Goal: Transaction & Acquisition: Book appointment/travel/reservation

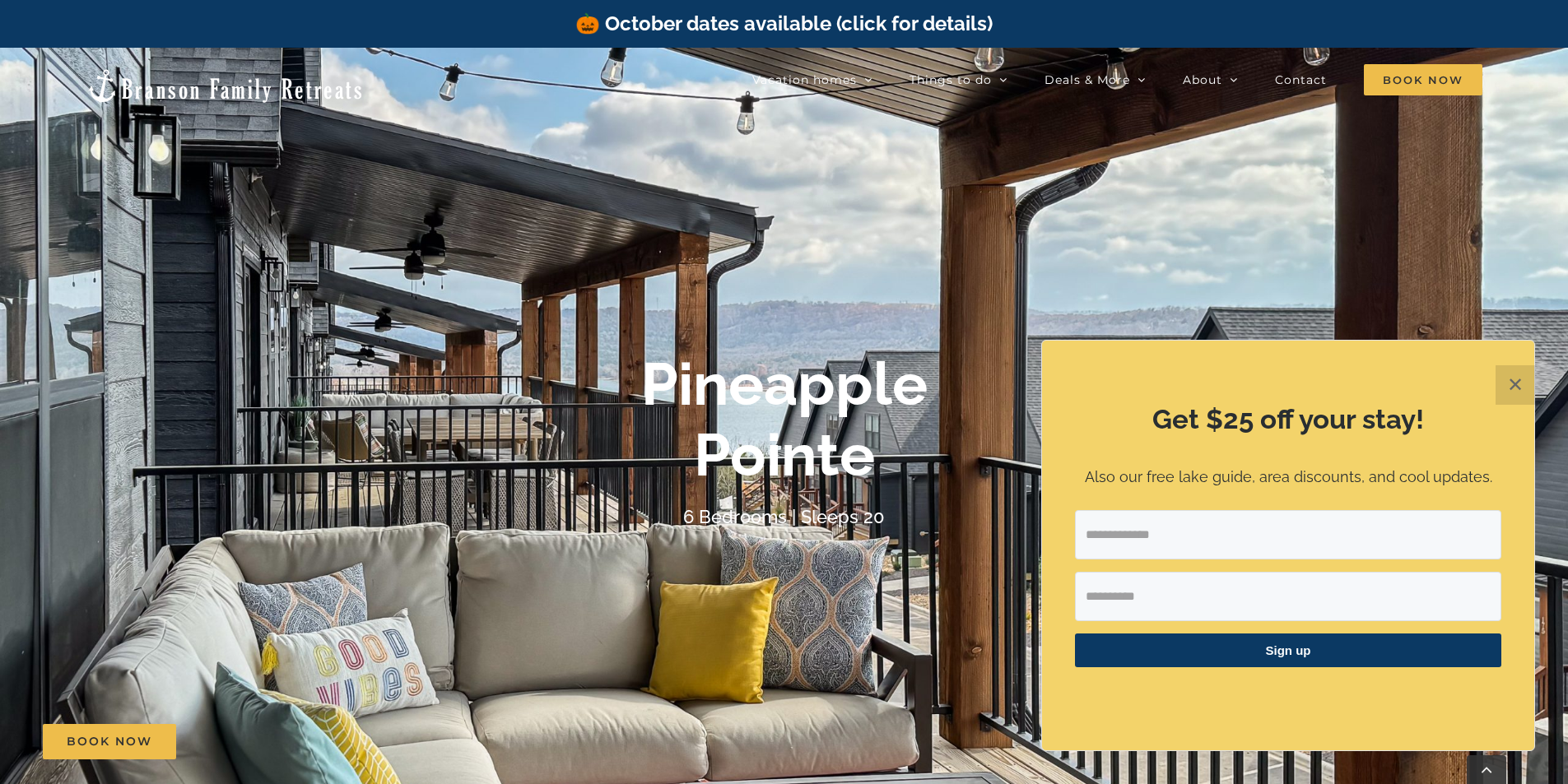
scroll to position [604, 0]
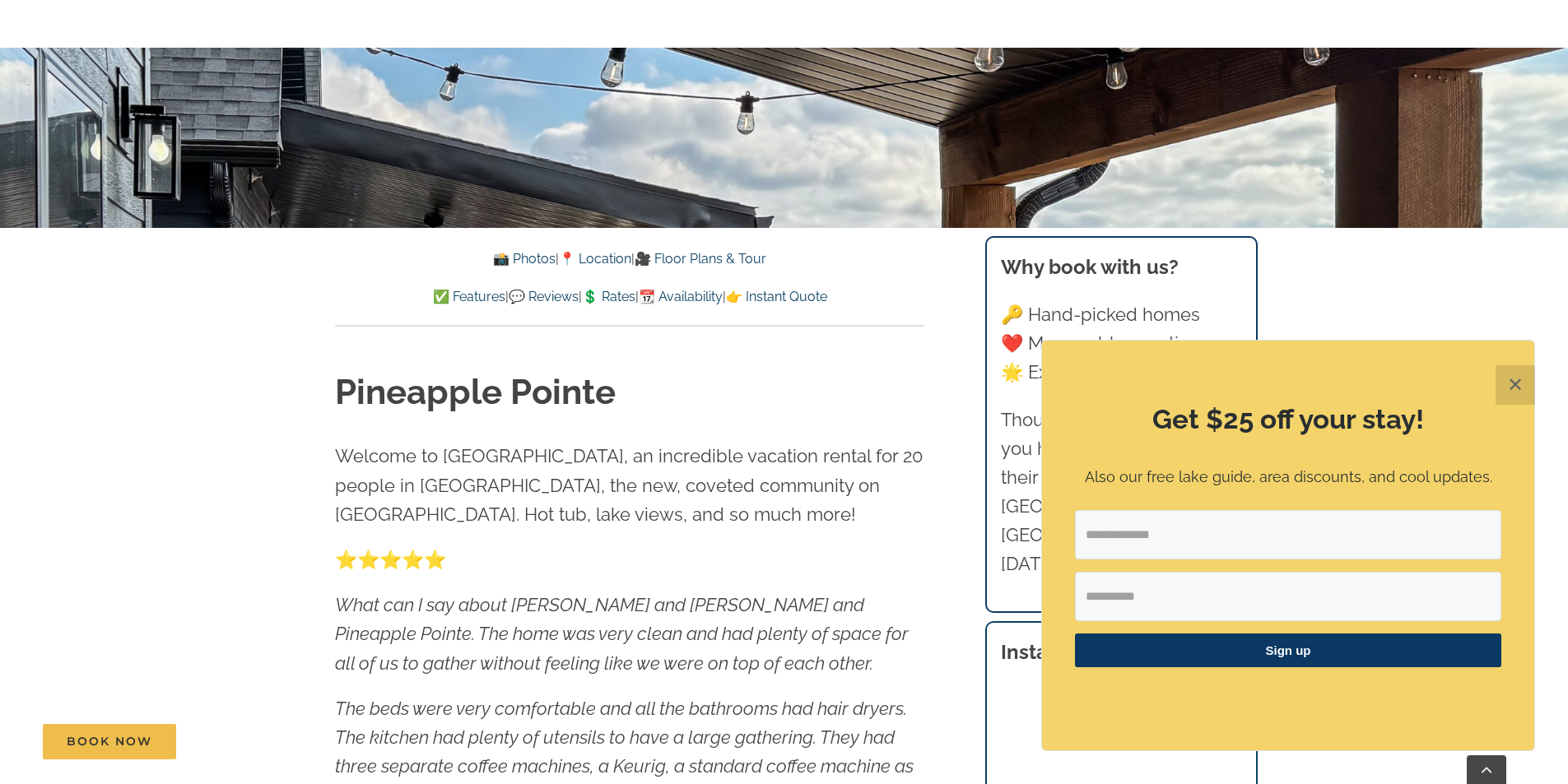
click at [1525, 380] on button "✕" at bounding box center [1515, 385] width 40 height 40
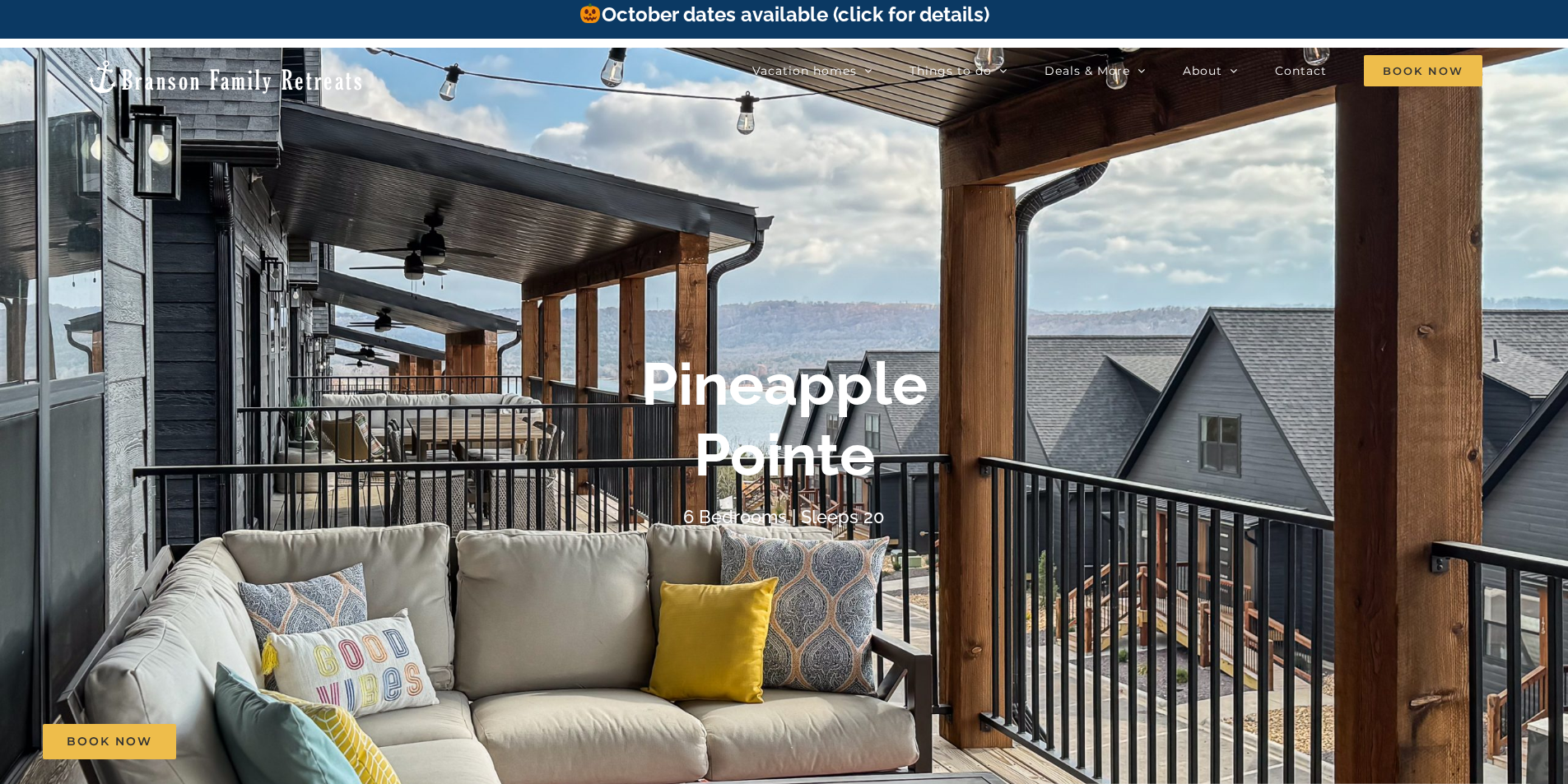
scroll to position [0, 0]
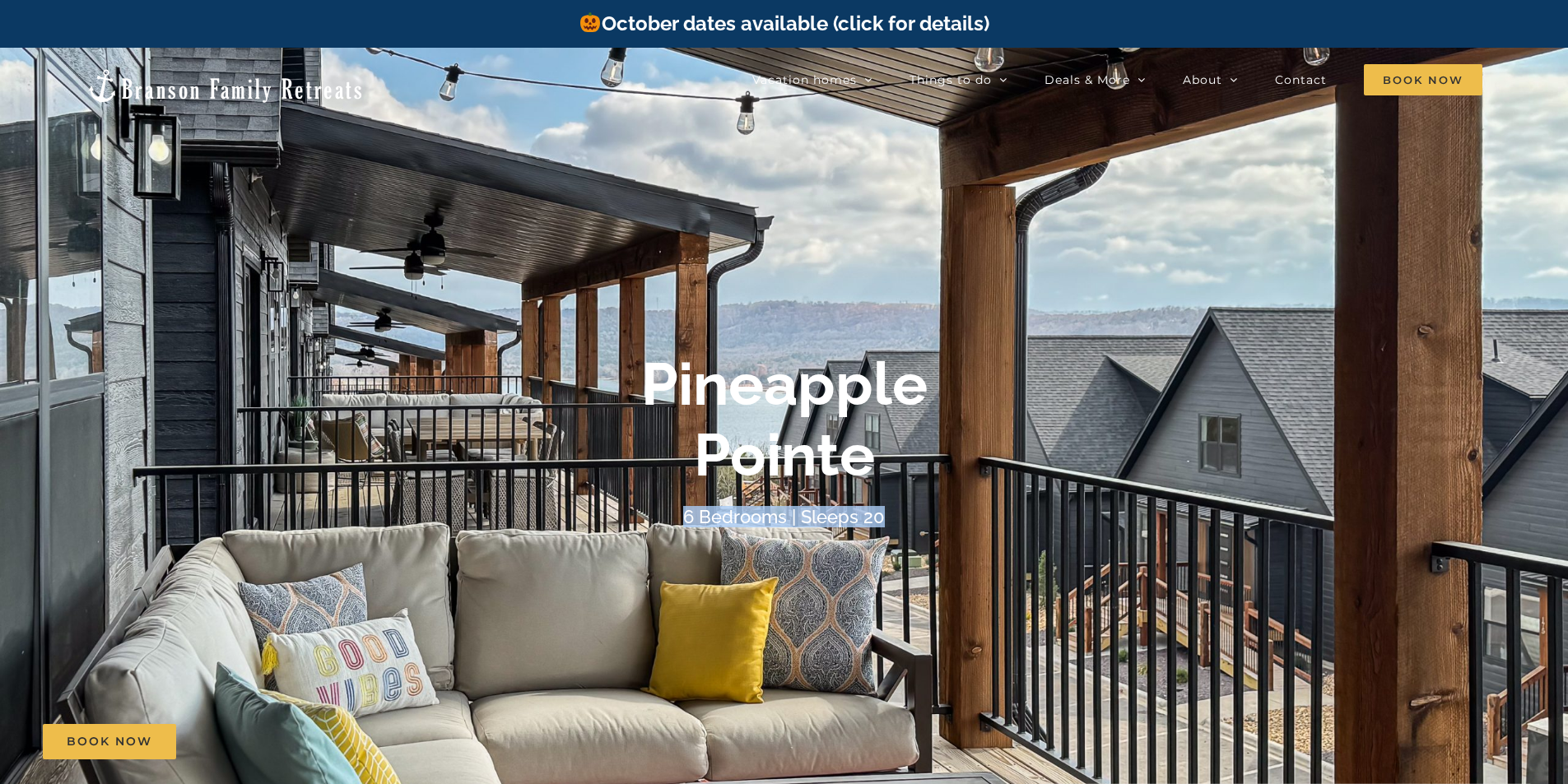
drag, startPoint x: 685, startPoint y: 517, endPoint x: 897, endPoint y: 522, distance: 212.1
click at [897, 522] on div "6 Bedrooms | Sleeps 20" at bounding box center [784, 516] width 658 height 29
copy h4 "6 Bedrooms | Sleeps 20"
drag, startPoint x: 631, startPoint y: 372, endPoint x: 909, endPoint y: 463, distance: 292.5
click at [909, 463] on div "Pineapple Pointe" at bounding box center [784, 419] width 658 height 142
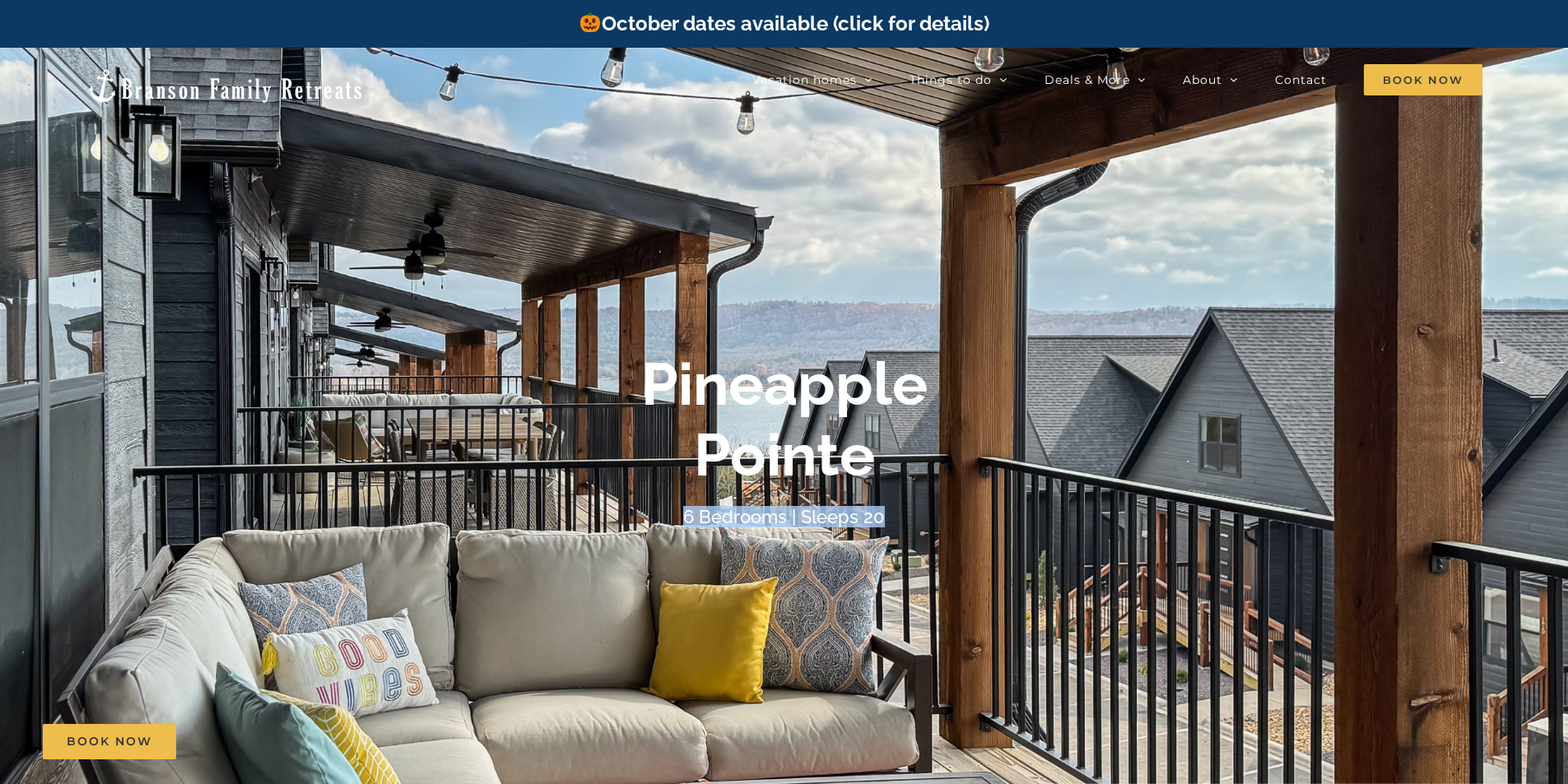
copy b "Pineapple Pointe"
drag, startPoint x: 753, startPoint y: 451, endPoint x: 696, endPoint y: 420, distance: 64.9
click at [752, 452] on b "Pineapple Pointe" at bounding box center [784, 418] width 287 height 140
click at [656, 379] on b "Pineapple Pointe" at bounding box center [784, 418] width 287 height 140
drag, startPoint x: 646, startPoint y: 381, endPoint x: 902, endPoint y: 445, distance: 263.9
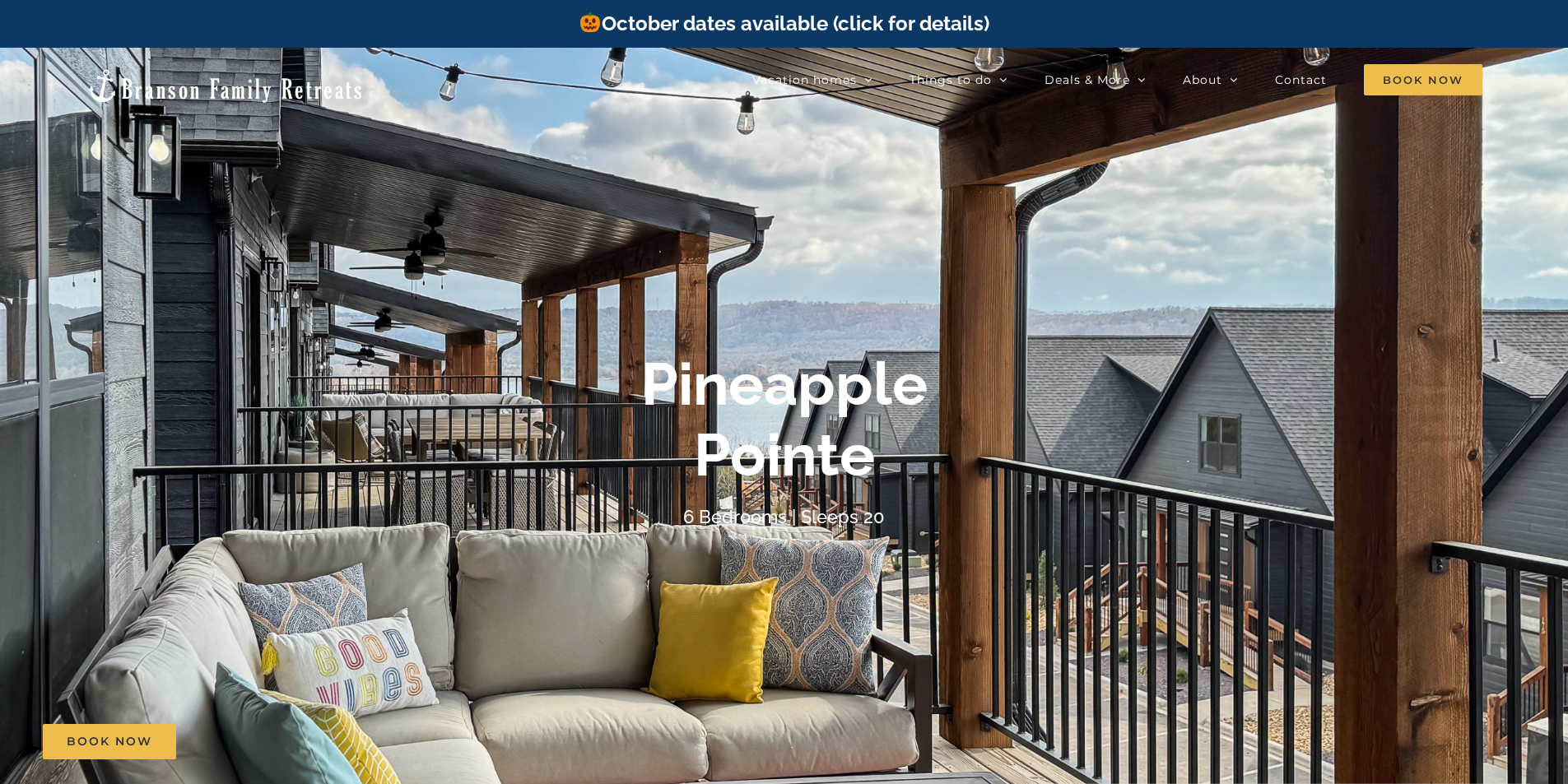
click at [890, 445] on h1 "Pineapple Pointe" at bounding box center [784, 419] width 287 height 142
copy b "Pineapple Pointe"
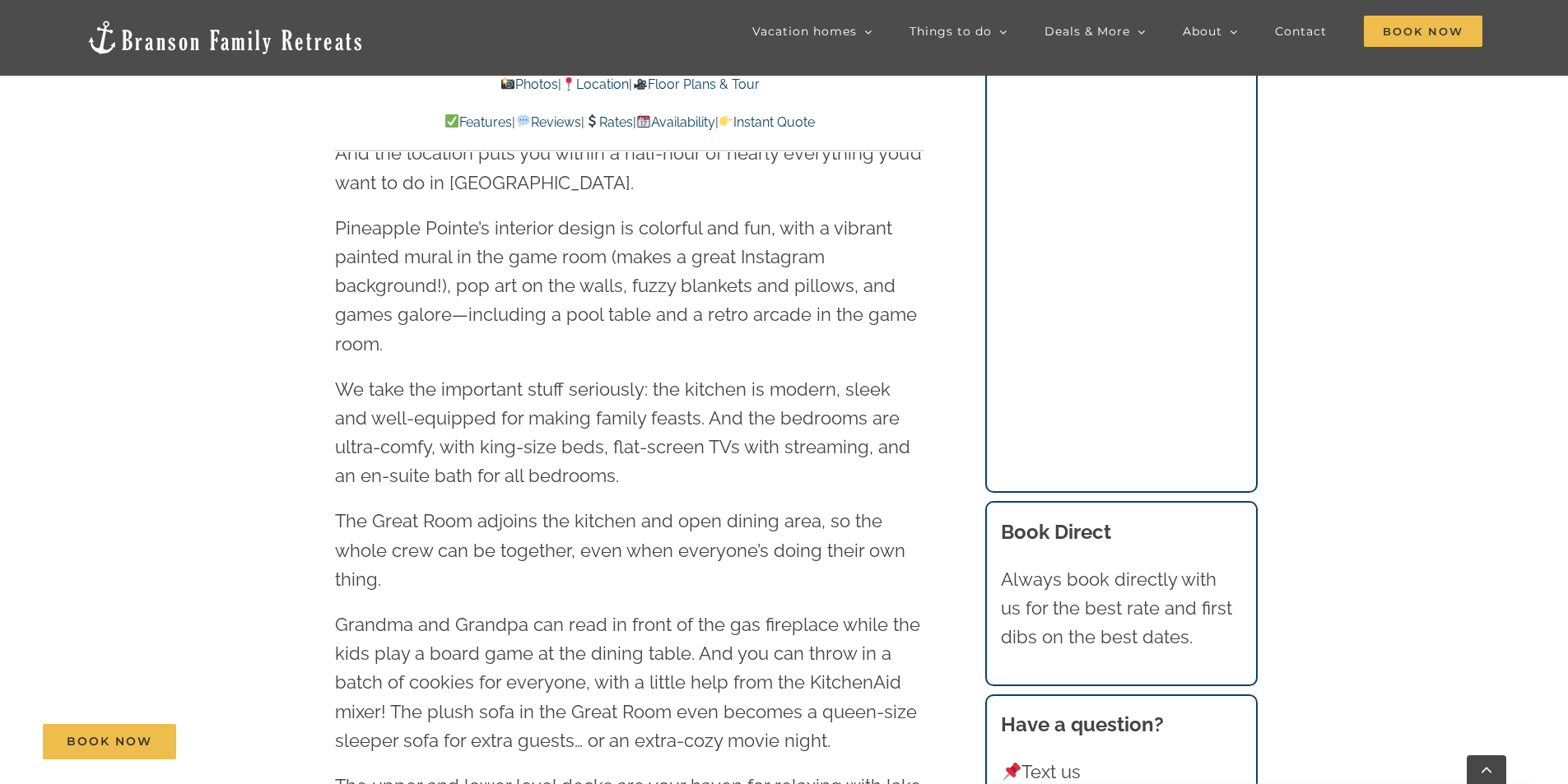
scroll to position [2632, 0]
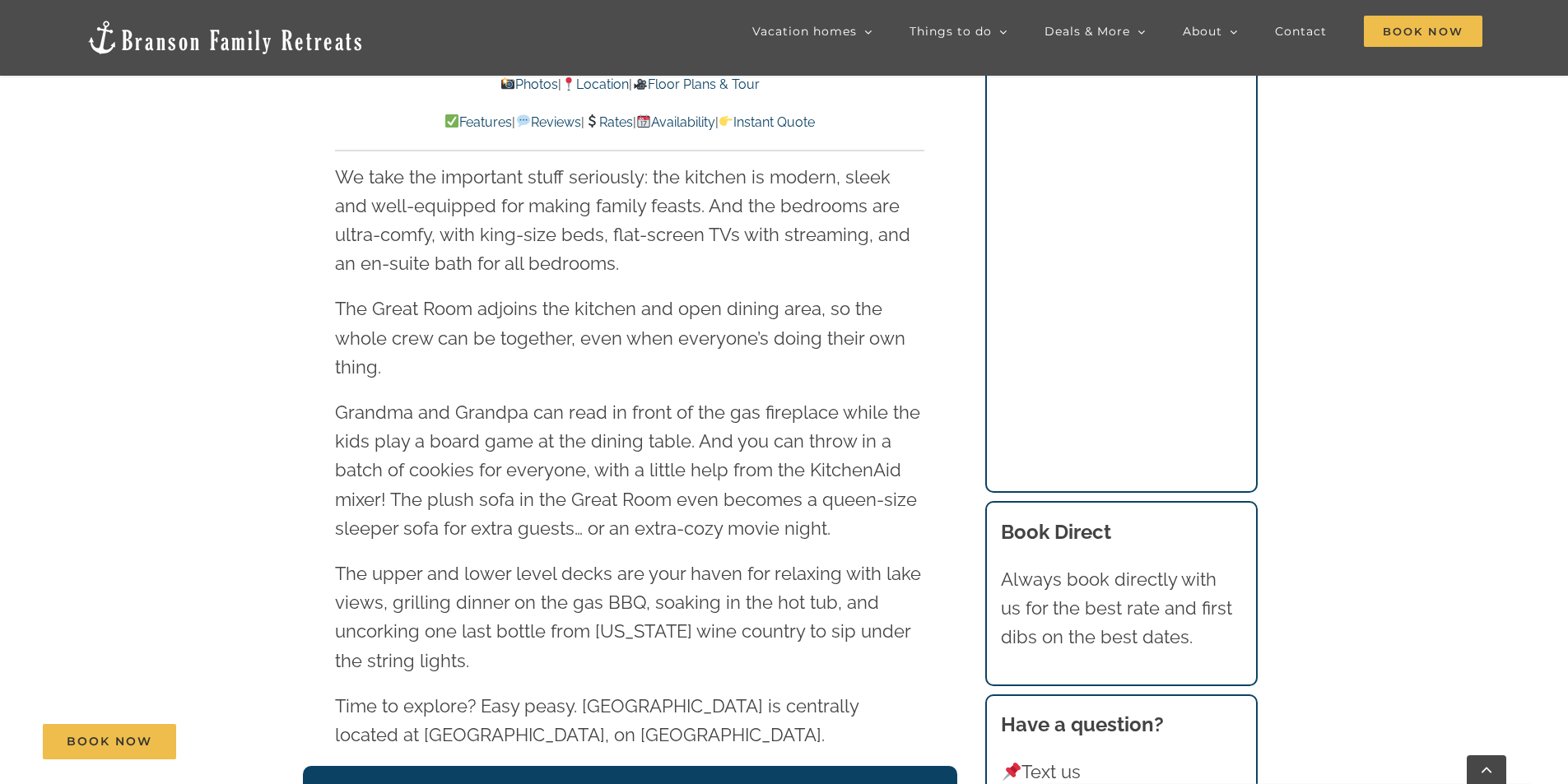
drag, startPoint x: 1451, startPoint y: 425, endPoint x: 1441, endPoint y: 433, distance: 12.8
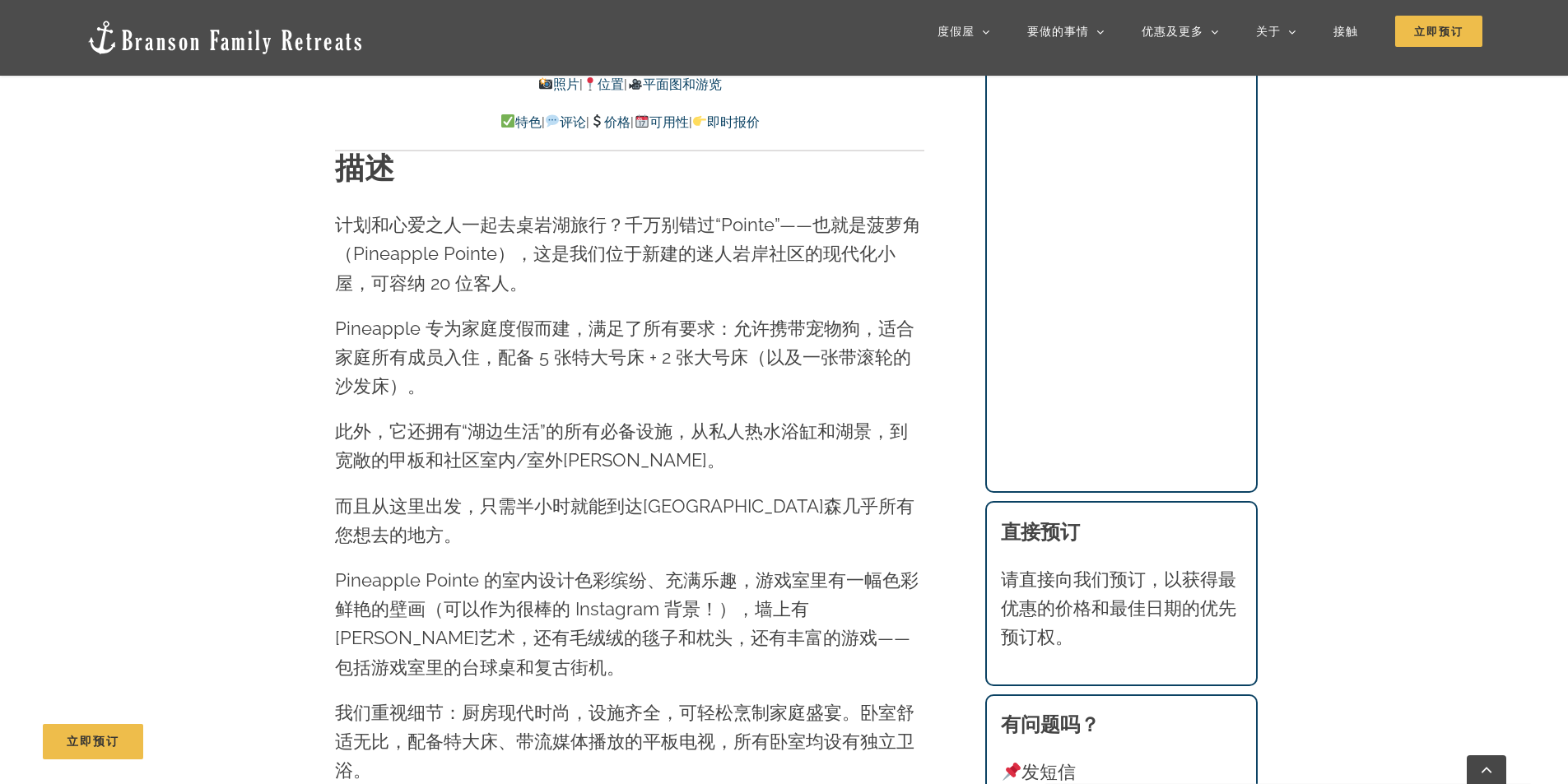
scroll to position [2076, 0]
